Goal: Task Accomplishment & Management: Complete application form

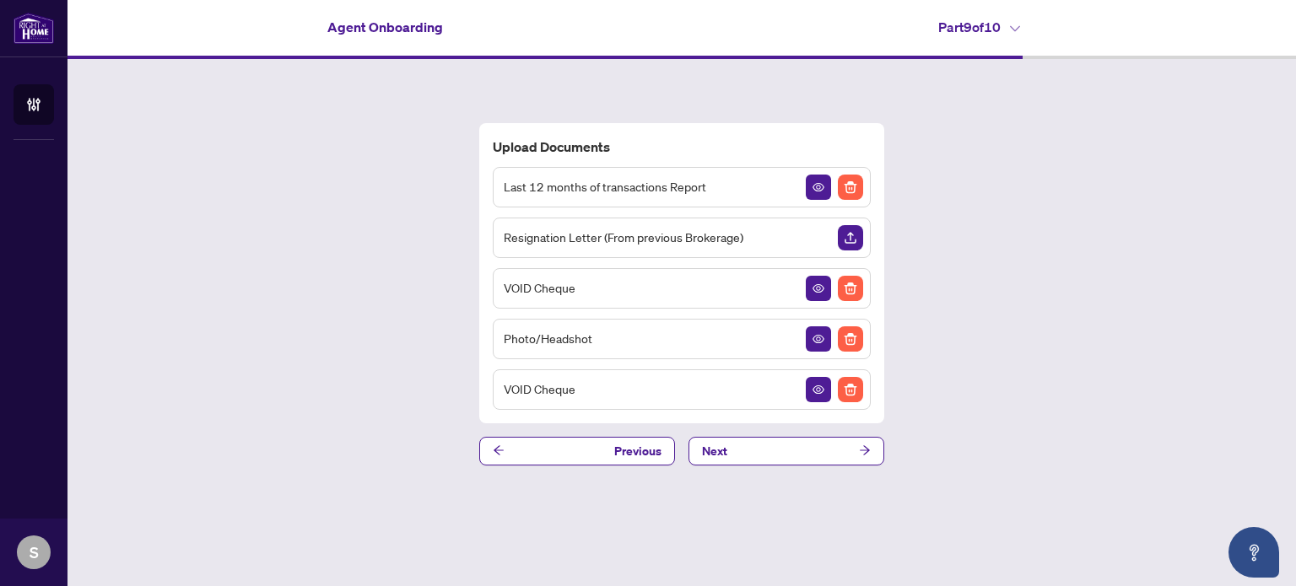
click at [860, 230] on img "Upload Document" at bounding box center [850, 237] width 25 height 25
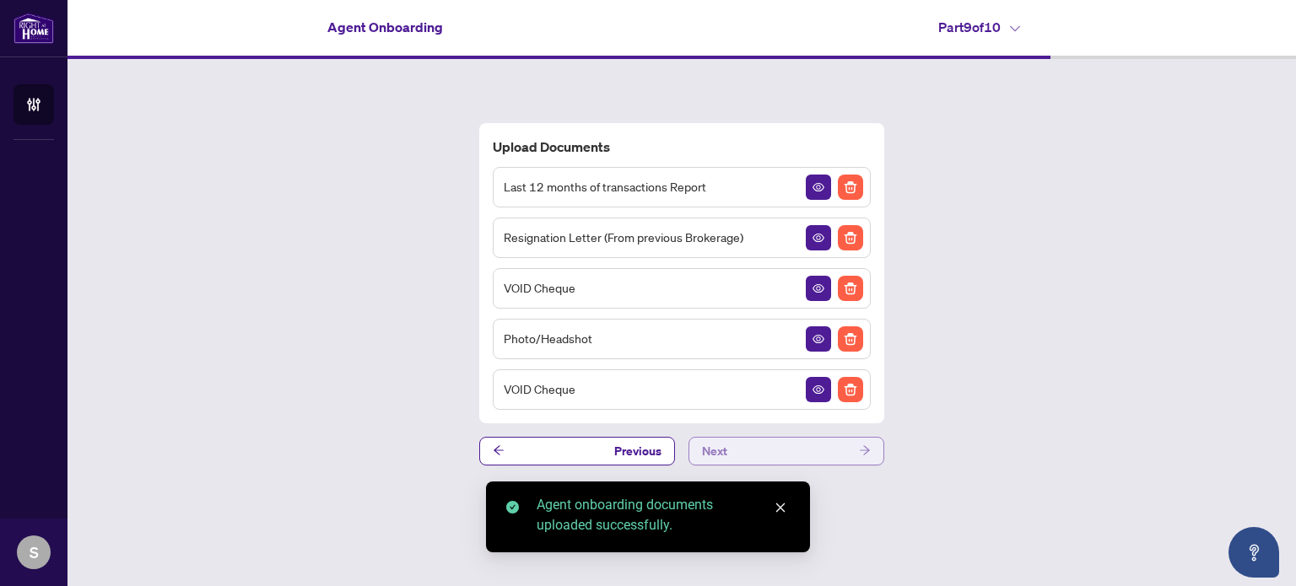
click at [743, 448] on button "Next" at bounding box center [787, 451] width 196 height 29
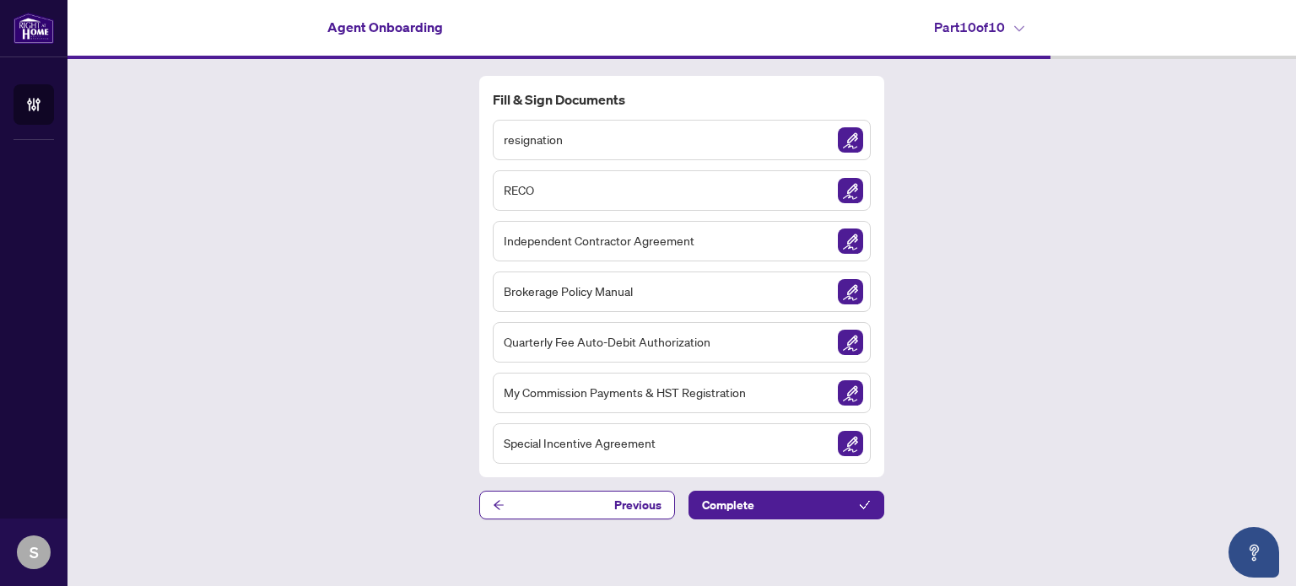
click at [850, 143] on img "Sign Document" at bounding box center [850, 139] width 25 height 25
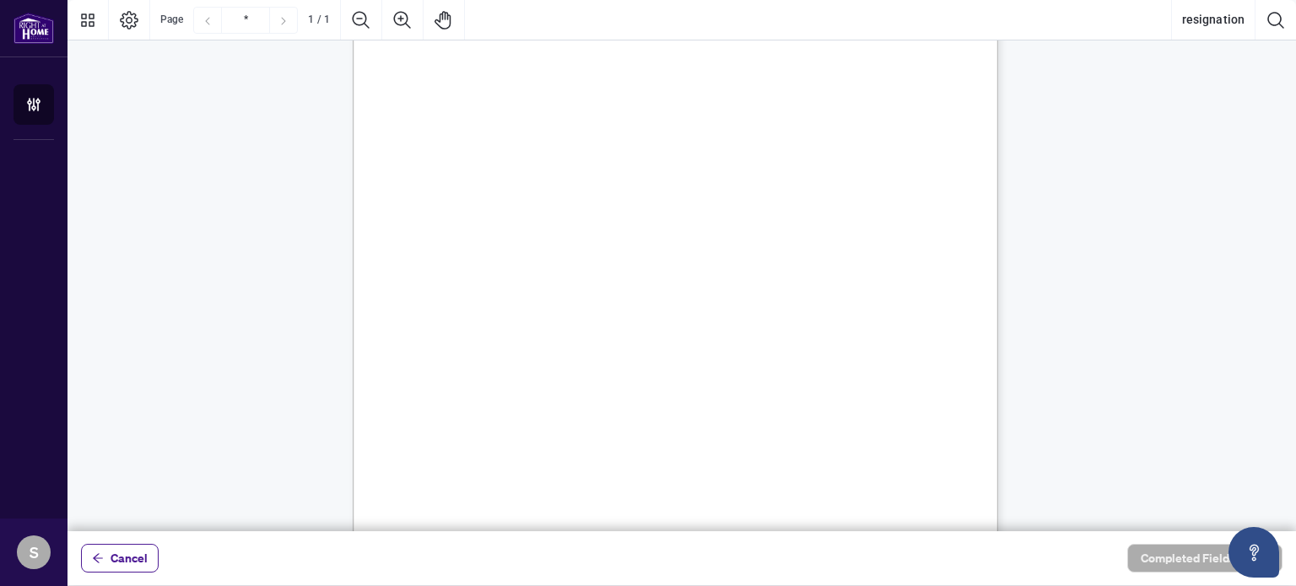
scroll to position [338, 0]
click at [509, 237] on div "MonkNest Real Estate Inc. [STREET_ADDRESS] Attention to: Broker of Record Pleas…" at bounding box center [756, 242] width 807 height 1045
click at [131, 20] on icon "Page Layout" at bounding box center [129, 20] width 20 height 20
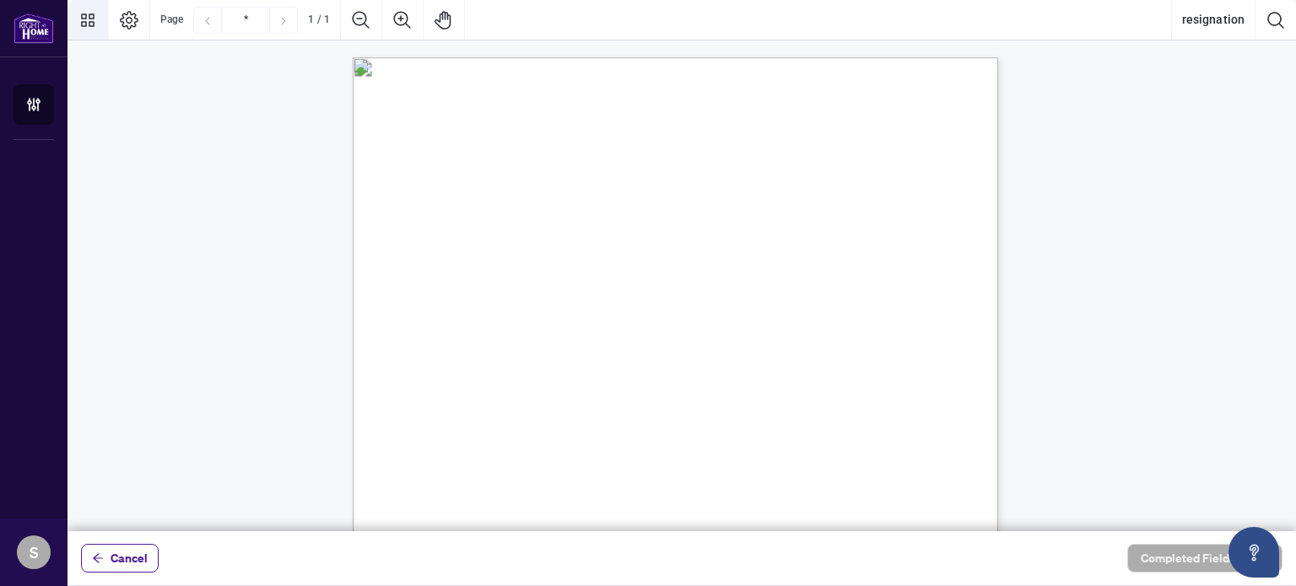
click at [83, 16] on icon "Thumbnails" at bounding box center [88, 20] width 20 height 20
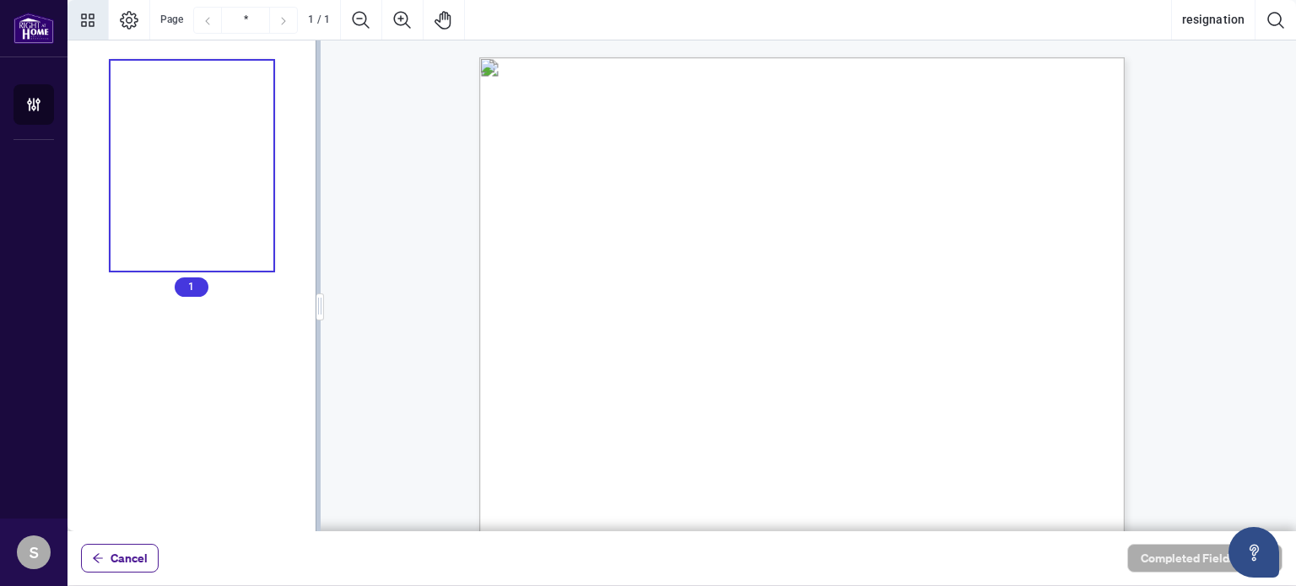
click at [83, 16] on icon "Thumbnails" at bounding box center [88, 20] width 20 height 20
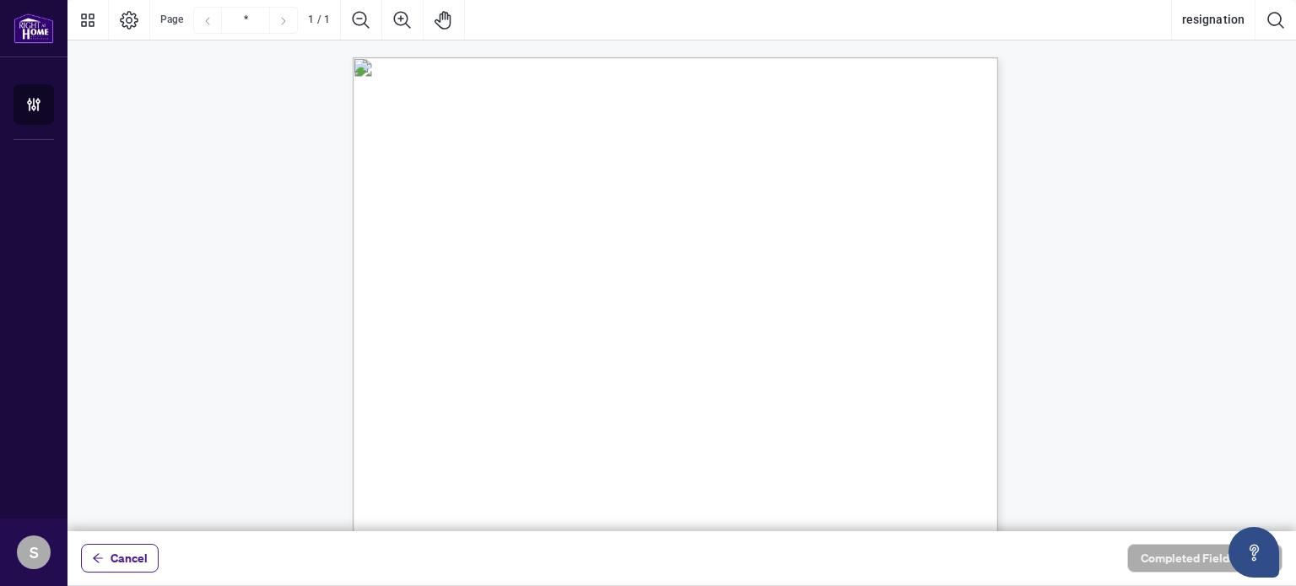
scroll to position [378, 0]
